Goal: Use online tool/utility: Utilize a website feature to perform a specific function

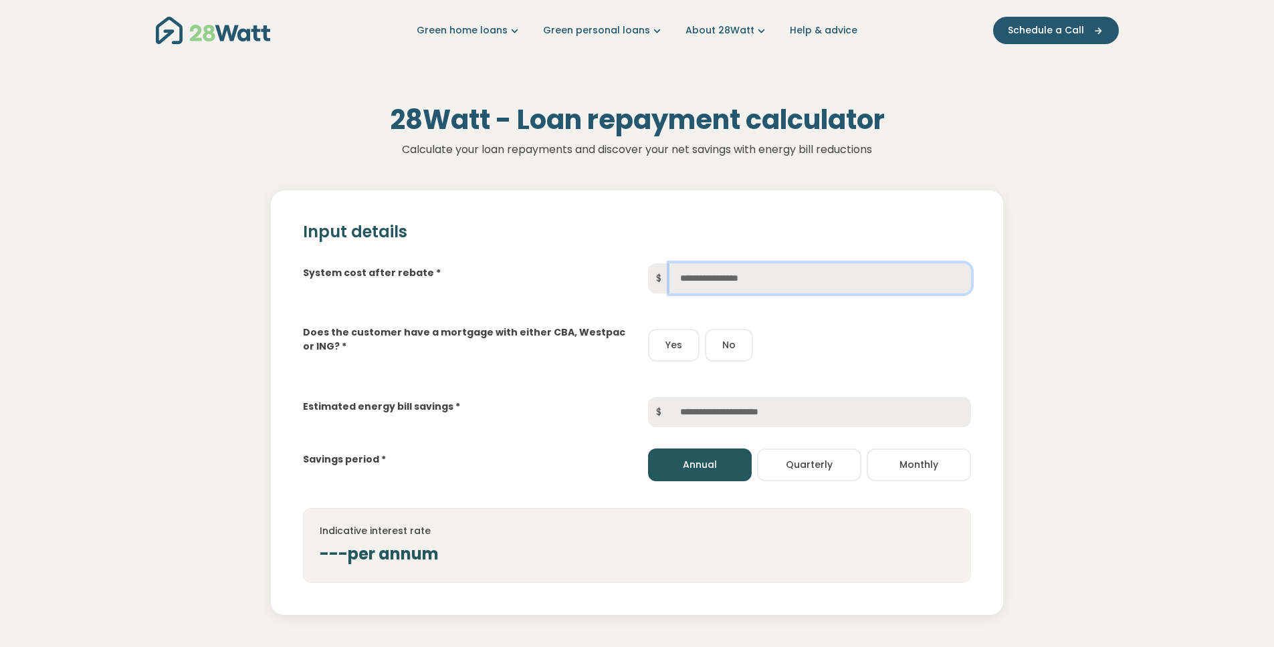
click at [720, 284] on input "text" at bounding box center [820, 278] width 302 height 30
type input "*****"
click at [740, 415] on input "text" at bounding box center [820, 412] width 302 height 30
type input "*"
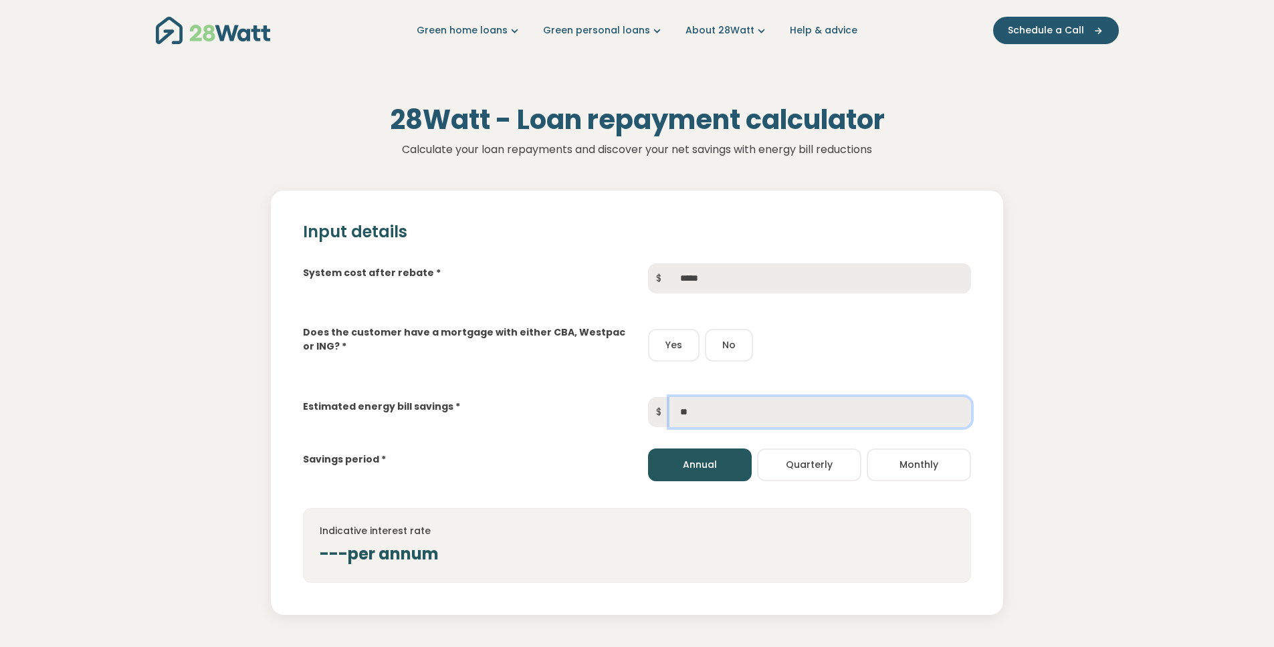
type input "*"
type input "***"
click at [834, 469] on button "Quarterly" at bounding box center [809, 465] width 104 height 33
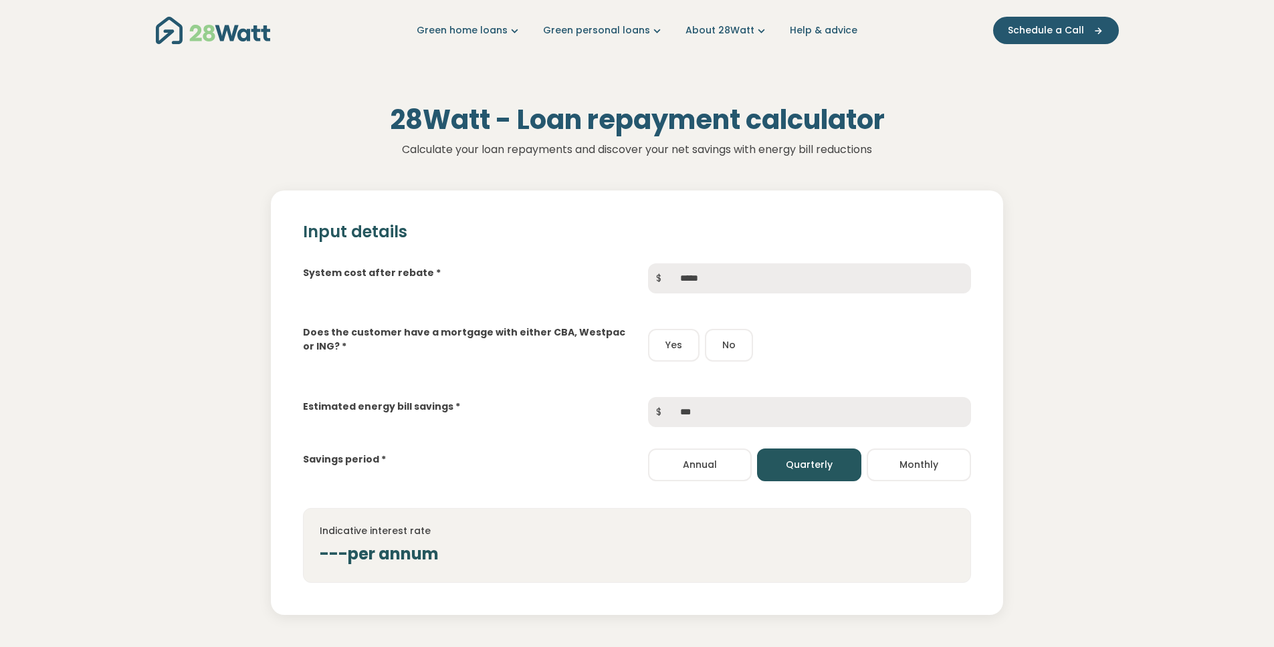
click at [1125, 406] on div "28Watt - Loan repayment calculator Calculate your loan repayments and discover …" at bounding box center [637, 489] width 1274 height 856
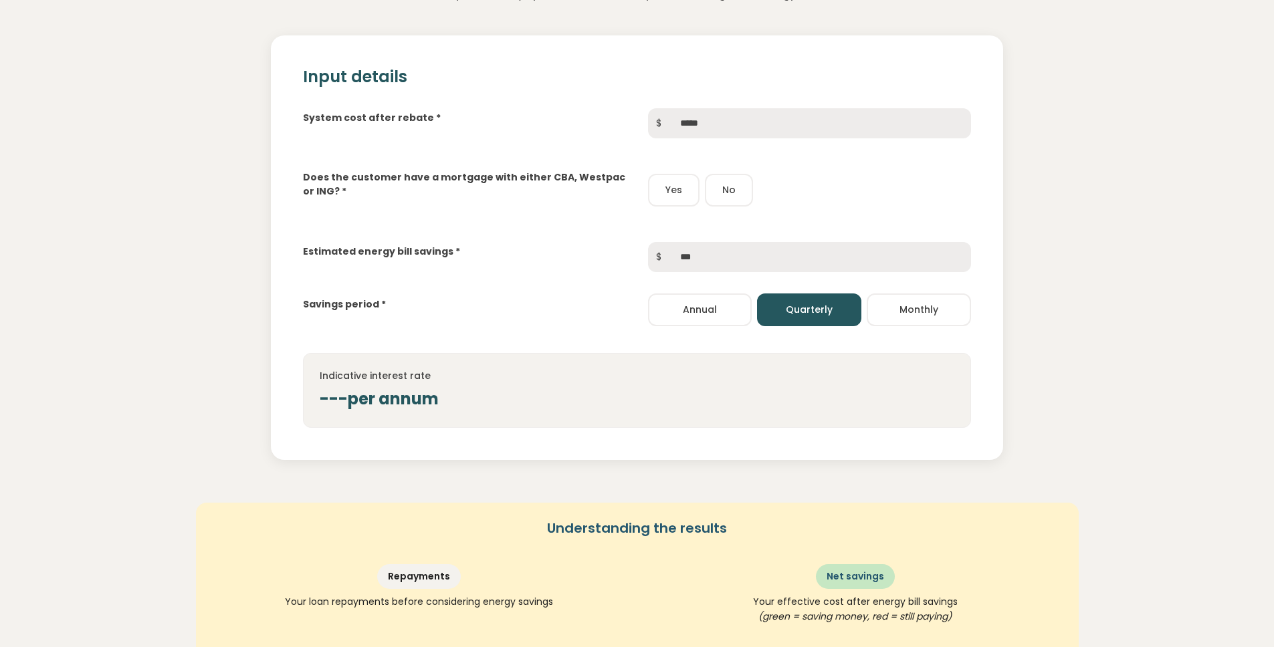
scroll to position [253, 0]
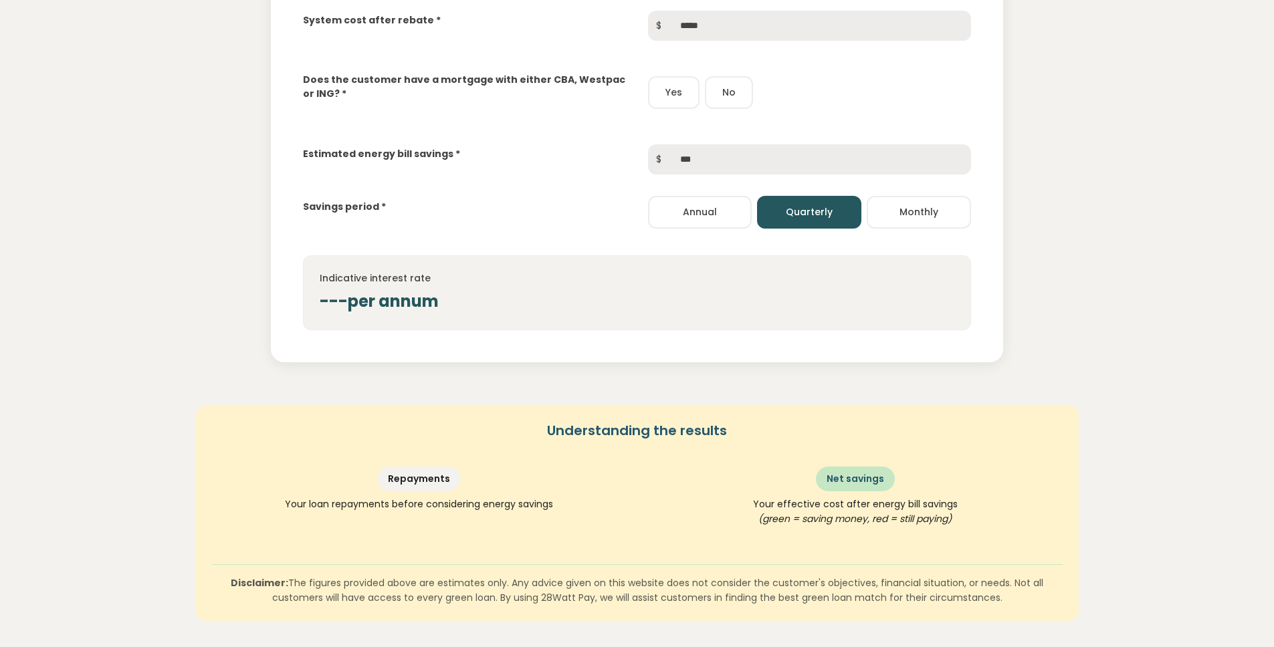
click at [466, 273] on h4 "Indicative interest rate" at bounding box center [637, 278] width 635 height 12
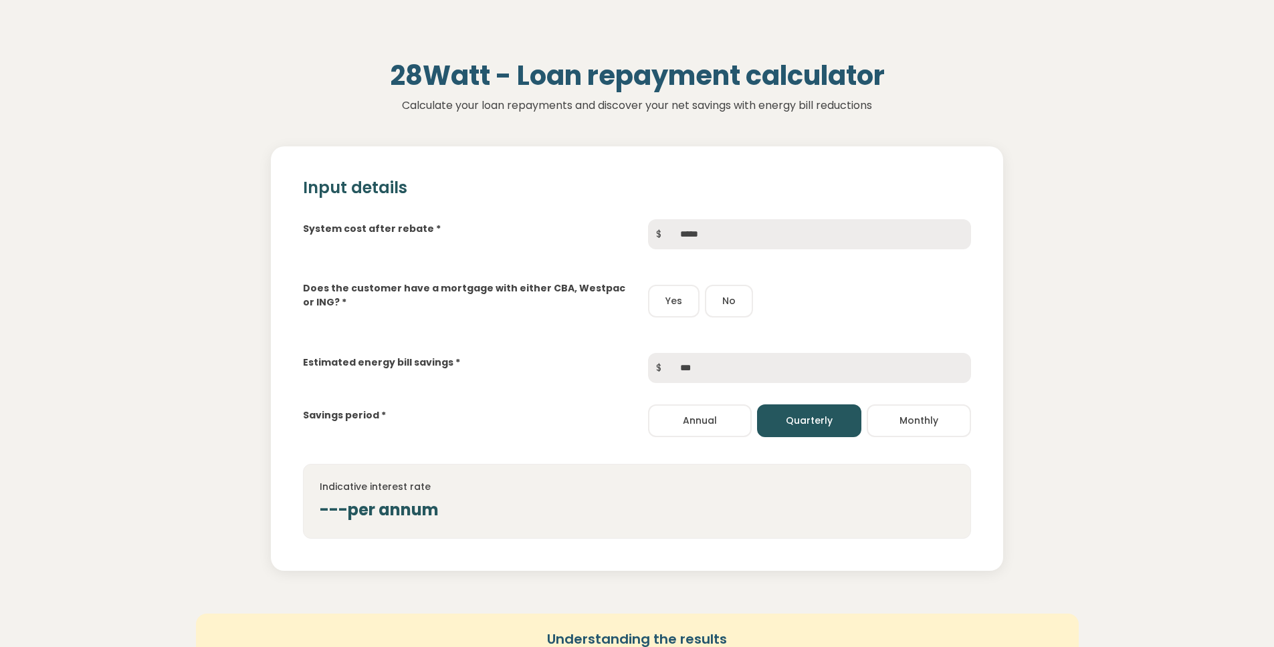
scroll to position [43, 0]
click at [657, 308] on button "Yes" at bounding box center [673, 302] width 51 height 33
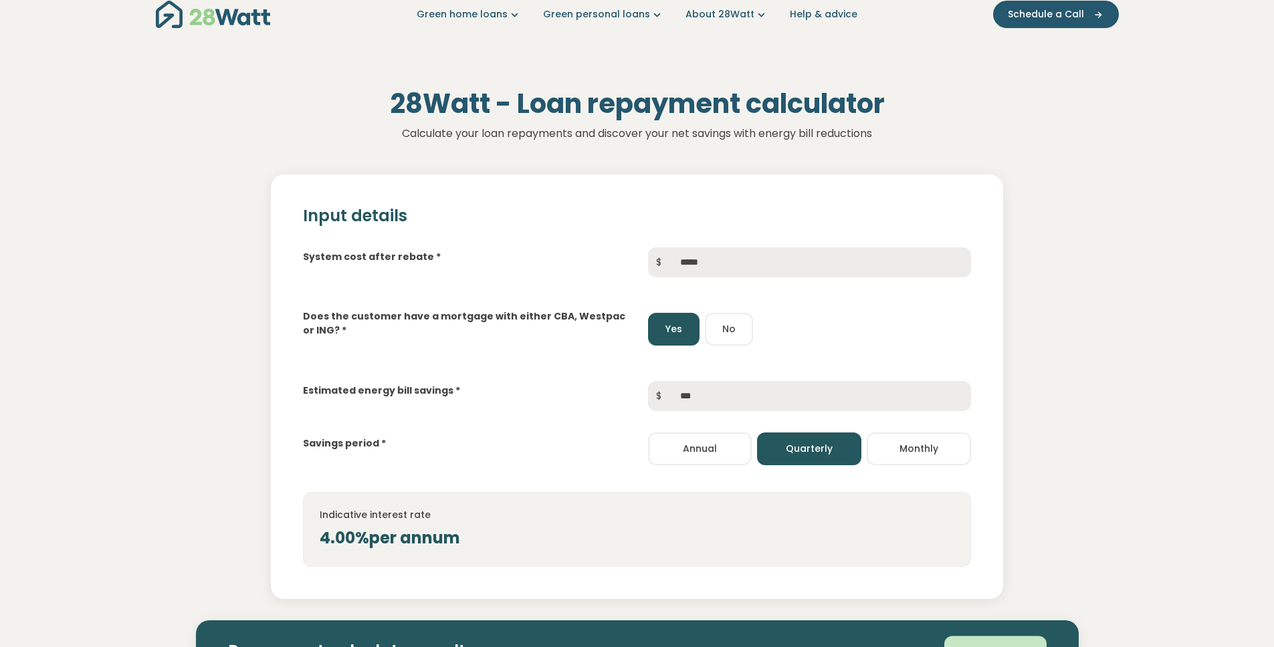
scroll to position [0, 0]
